Goal: Check status: Check status

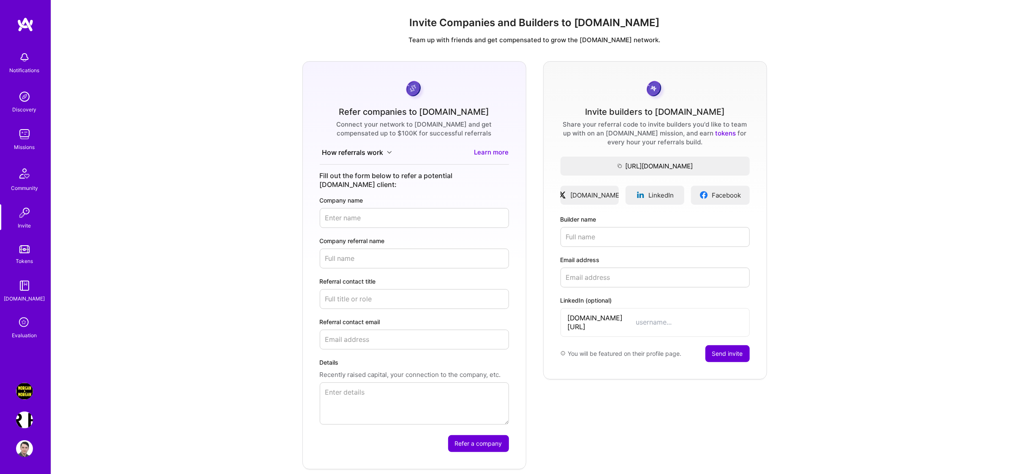
click at [19, 392] on img at bounding box center [24, 391] width 17 height 17
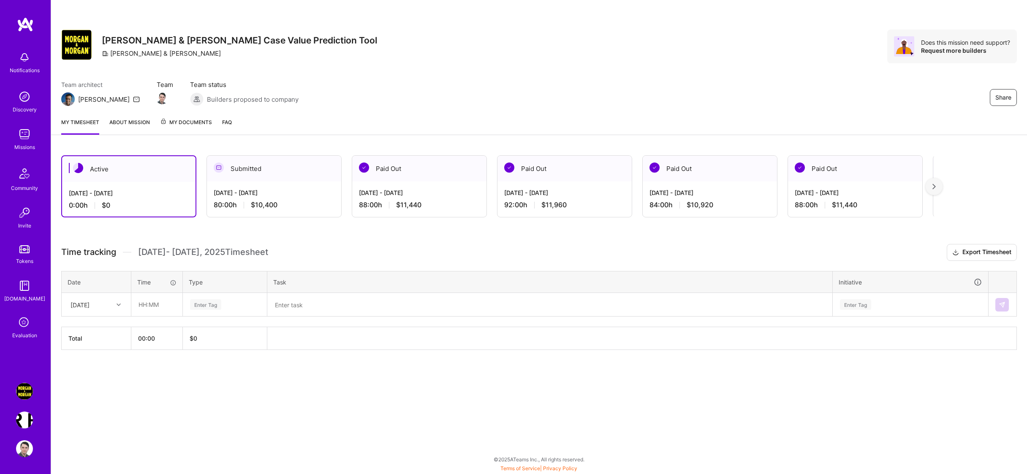
click at [30, 421] on img at bounding box center [24, 420] width 17 height 17
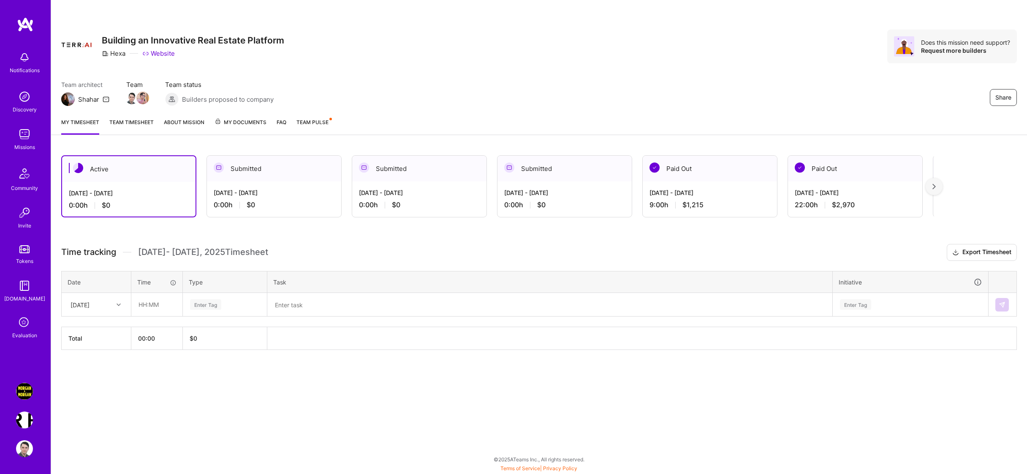
click at [302, 125] on span "Team Pulse" at bounding box center [312, 122] width 32 height 6
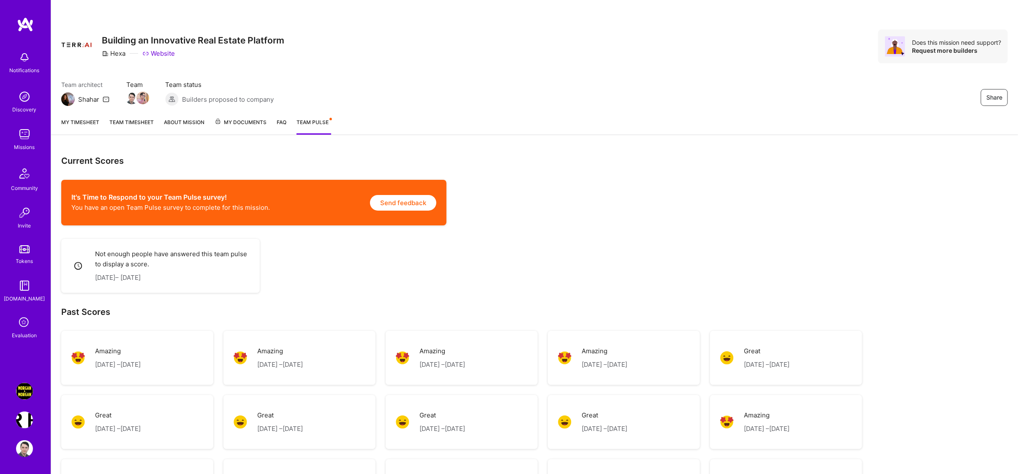
click at [148, 122] on link "Team timesheet" at bounding box center [131, 126] width 44 height 17
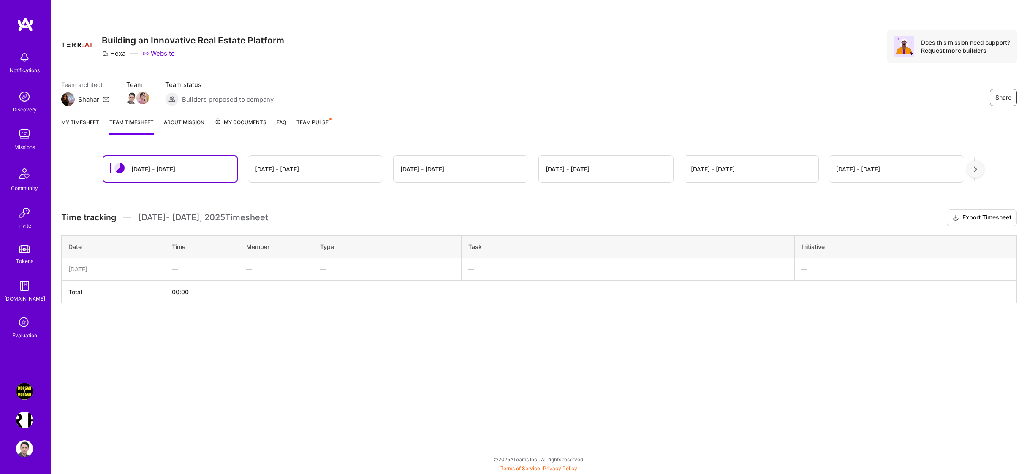
click at [293, 162] on div "[DATE] - [DATE]" at bounding box center [315, 169] width 134 height 27
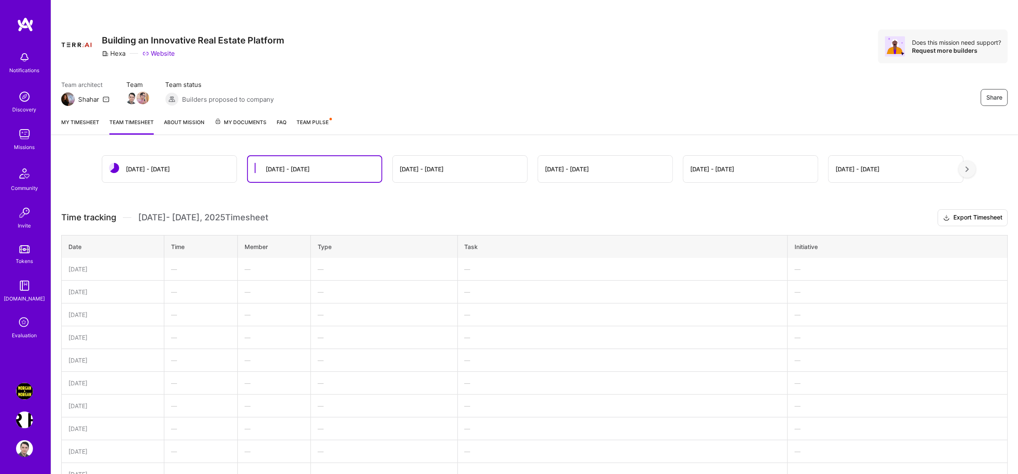
click at [425, 164] on div "[DATE] - [DATE]" at bounding box center [460, 169] width 134 height 27
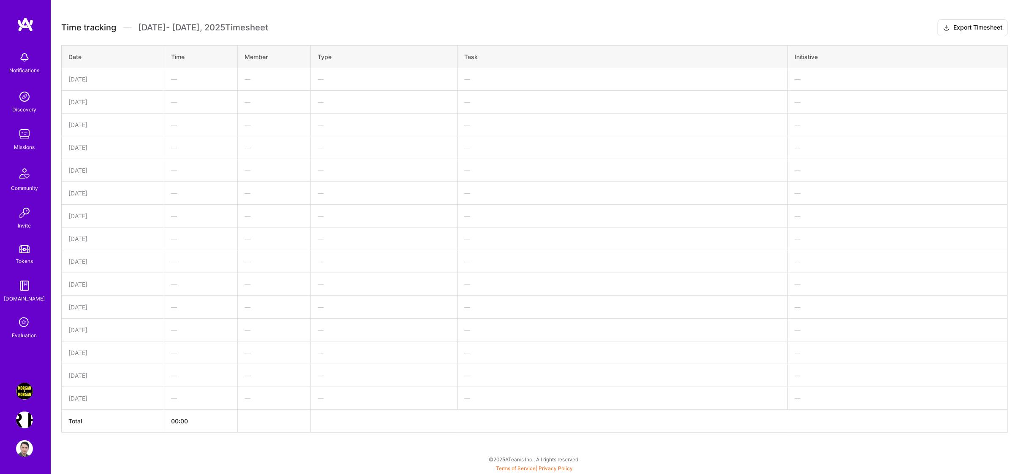
scroll to position [16, 0]
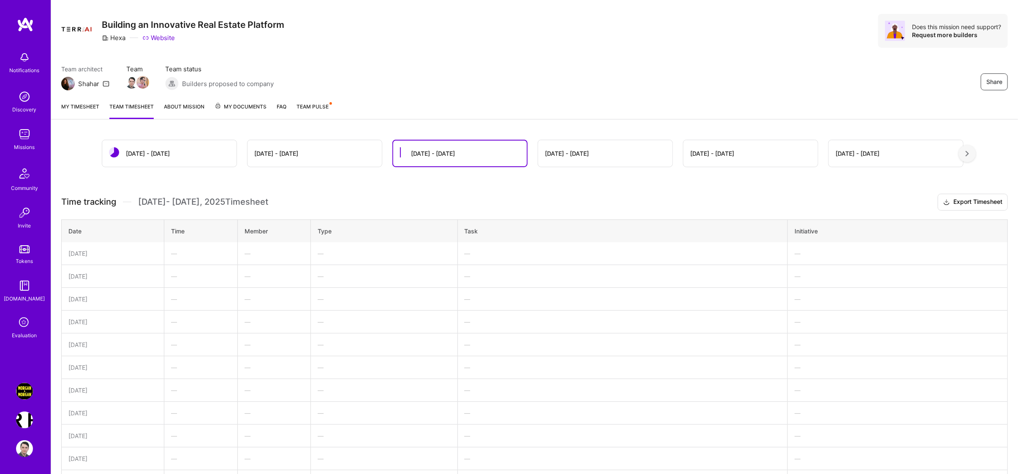
click at [559, 150] on div "[DATE] - [DATE]" at bounding box center [567, 153] width 44 height 9
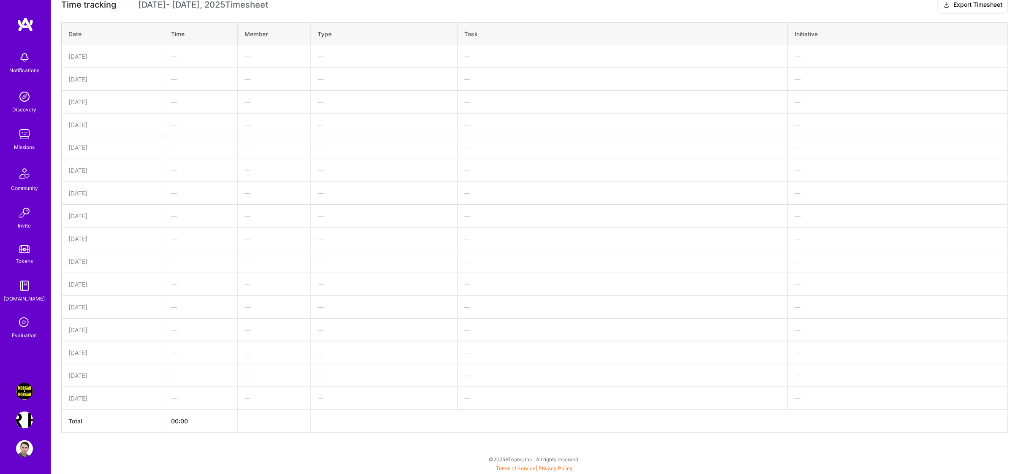
scroll to position [38, 0]
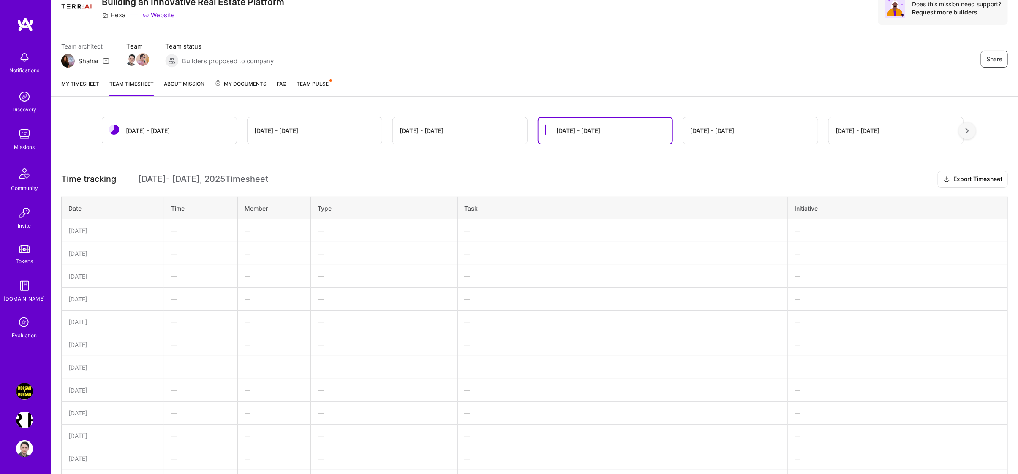
click at [703, 130] on div "[DATE] - [DATE]" at bounding box center [712, 130] width 44 height 9
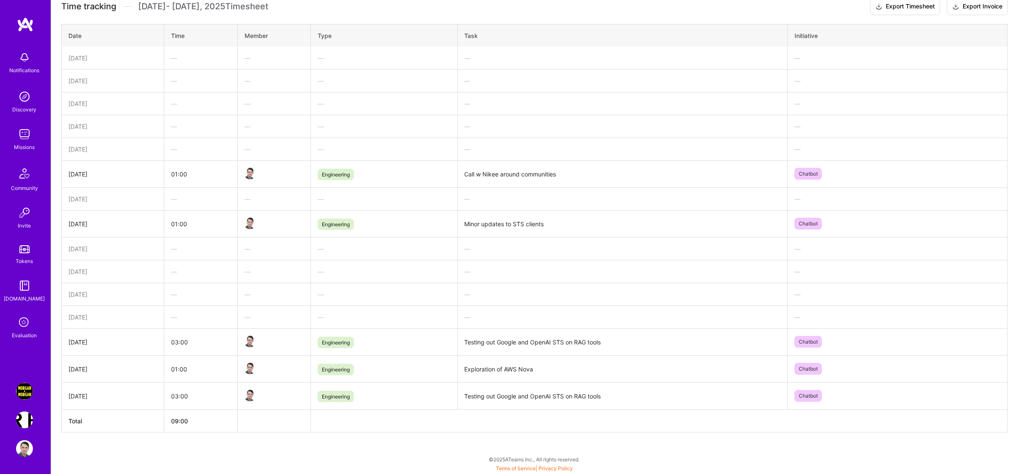
scroll to position [0, 0]
